Goal: Navigation & Orientation: Find specific page/section

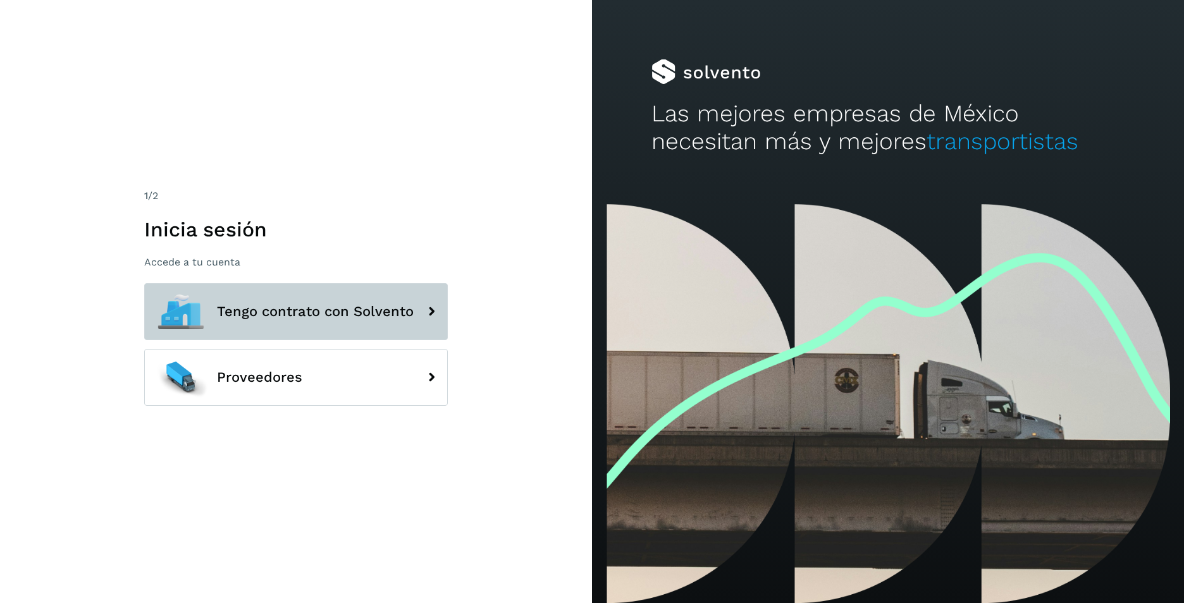
click at [434, 310] on icon at bounding box center [431, 311] width 25 height 25
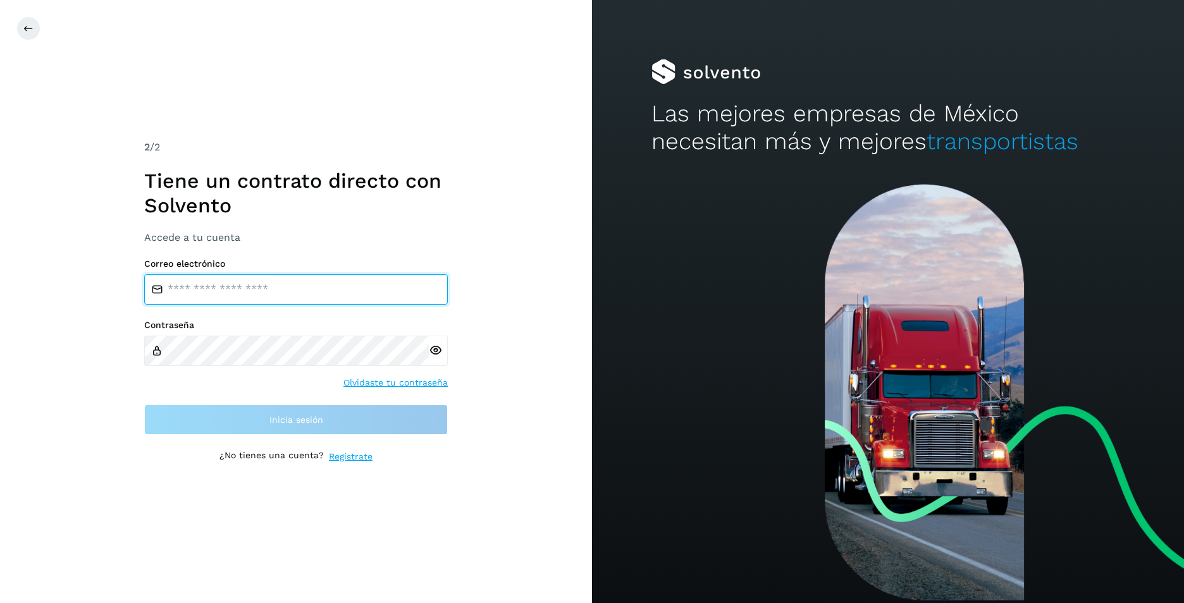
click at [278, 292] on input "email" at bounding box center [295, 289] width 303 height 30
click at [232, 297] on input "email" at bounding box center [295, 289] width 303 height 30
type input "**********"
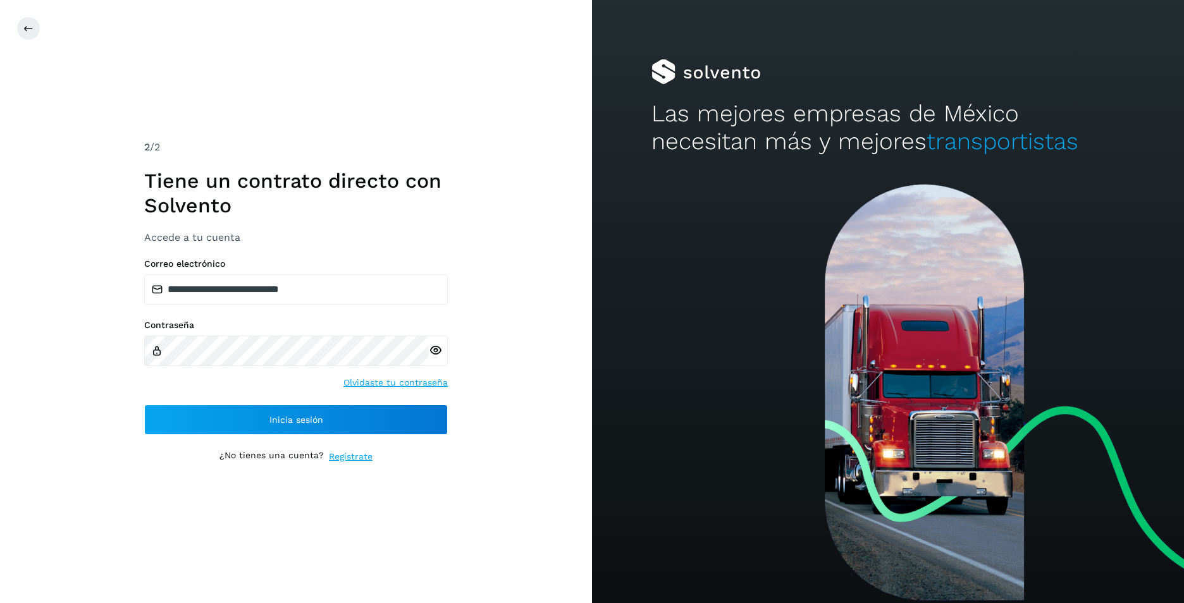
click at [434, 349] on icon at bounding box center [435, 350] width 13 height 13
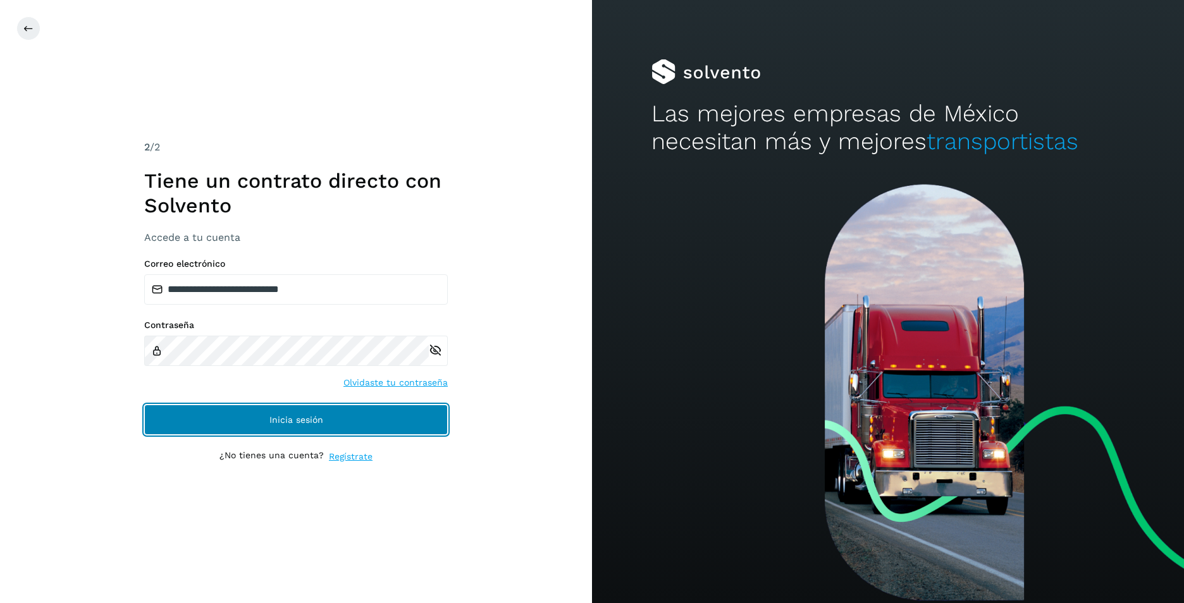
click at [303, 420] on span "Inicia sesión" at bounding box center [296, 419] width 54 height 9
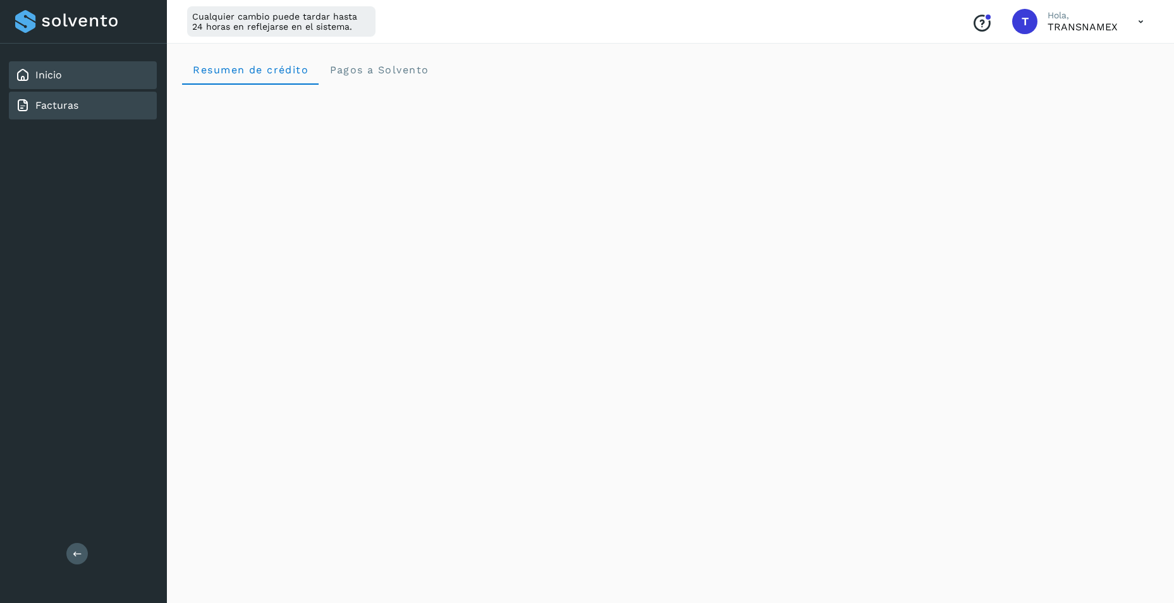
click at [58, 106] on link "Facturas" at bounding box center [56, 105] width 43 height 12
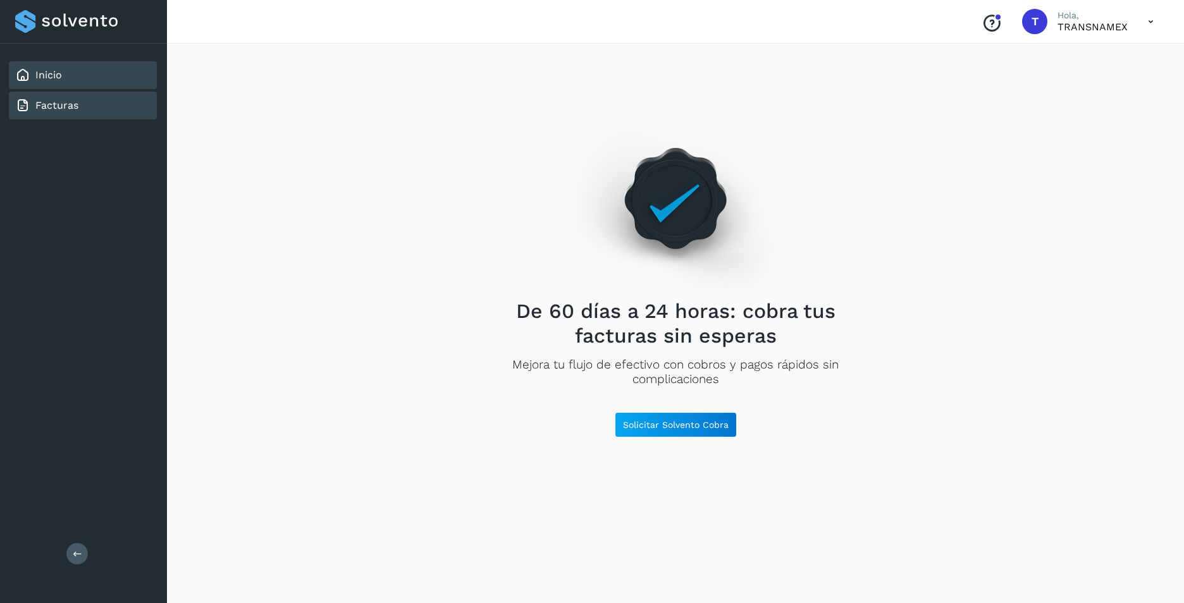
click at [40, 77] on link "Inicio" at bounding box center [48, 75] width 27 height 12
